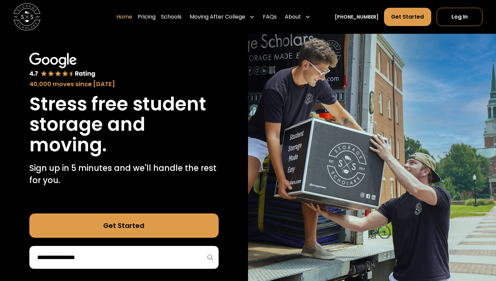
scroll to position [32, 0]
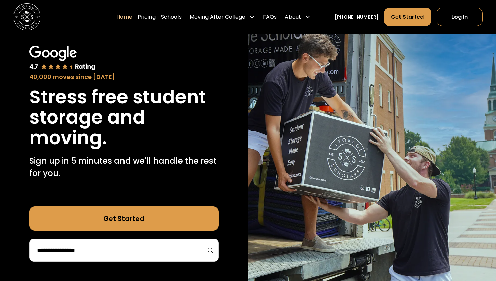
click at [171, 221] on link "Get Started" at bounding box center [123, 218] width 189 height 24
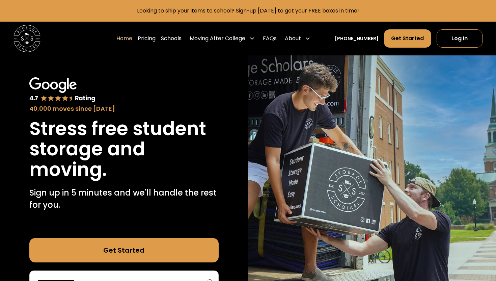
click at [178, 248] on link "Get Started" at bounding box center [123, 250] width 189 height 24
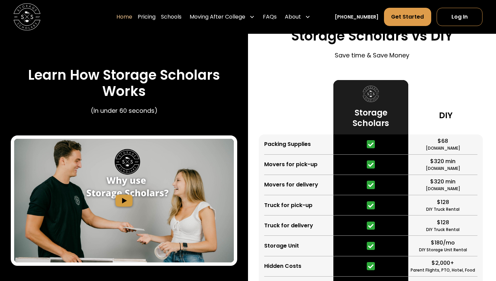
scroll to position [1187, 0]
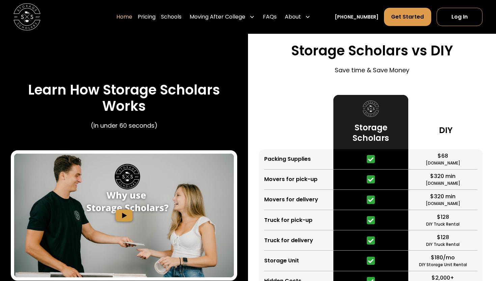
click at [127, 221] on img "open lightbox" at bounding box center [124, 216] width 220 height 124
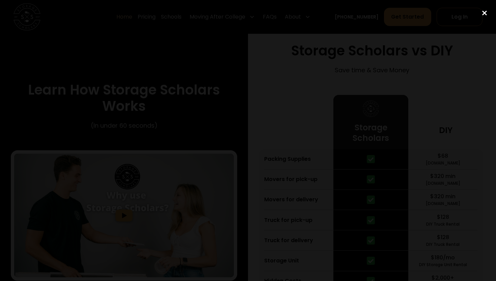
click at [486, 14] on div "close lightbox" at bounding box center [484, 13] width 23 height 15
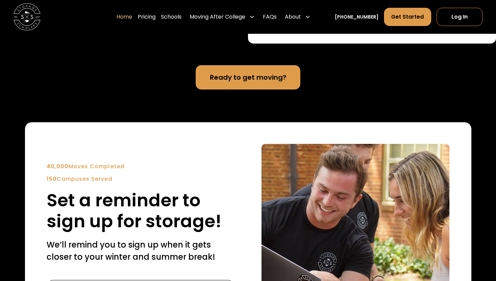
scroll to position [1617, 0]
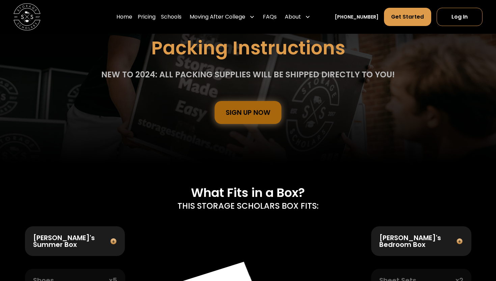
scroll to position [93, 0]
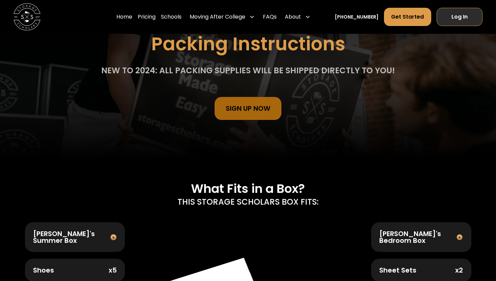
click at [442, 21] on link "Log In" at bounding box center [460, 17] width 46 height 18
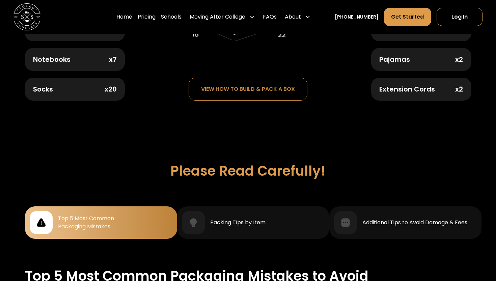
scroll to position [482, 0]
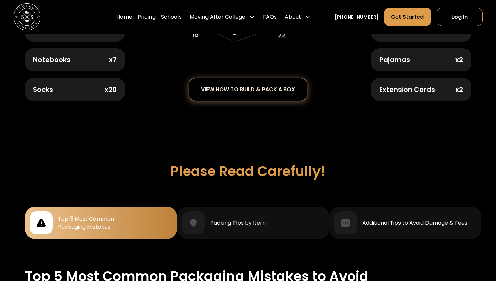
click at [241, 91] on div "view how to build & pack a box" at bounding box center [248, 89] width 118 height 22
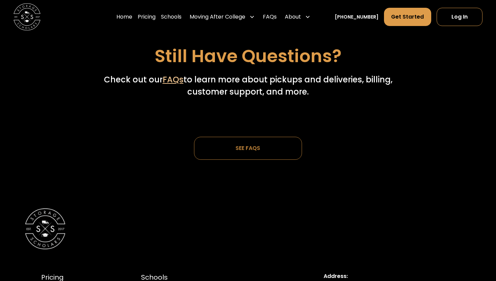
scroll to position [1997, 0]
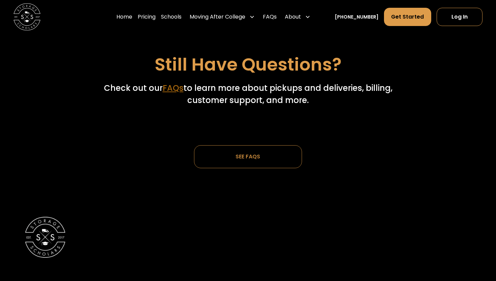
click at [172, 82] on link "FAQs" at bounding box center [173, 87] width 21 height 11
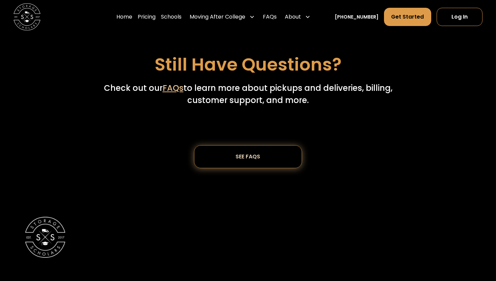
click at [232, 146] on div "SEE FAQs" at bounding box center [248, 157] width 49 height 22
